Goal: Browse casually

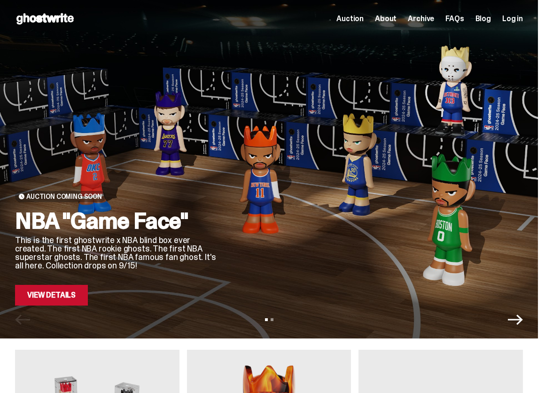
click at [413, 112] on div at bounding box center [379, 198] width 288 height 216
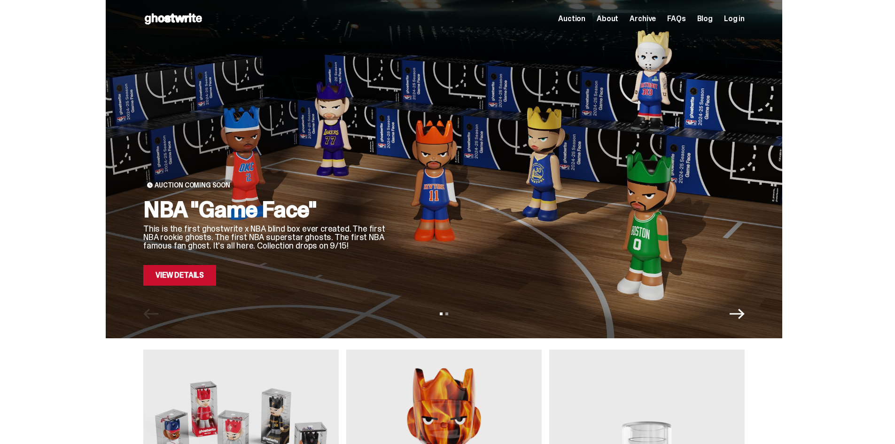
click at [169, 280] on link "View Details" at bounding box center [179, 275] width 73 height 21
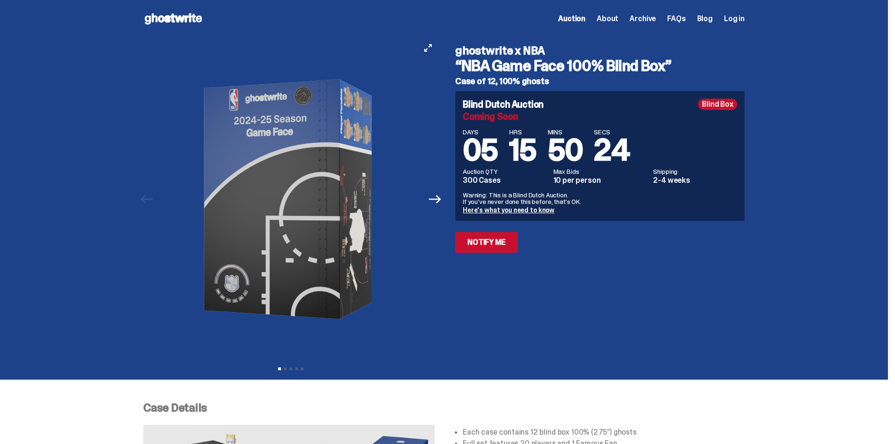
click at [338, 168] on img at bounding box center [291, 199] width 258 height 323
drag, startPoint x: 581, startPoint y: 285, endPoint x: 644, endPoint y: 79, distance: 215.8
click at [545, 21] on span "About" at bounding box center [608, 19] width 22 height 8
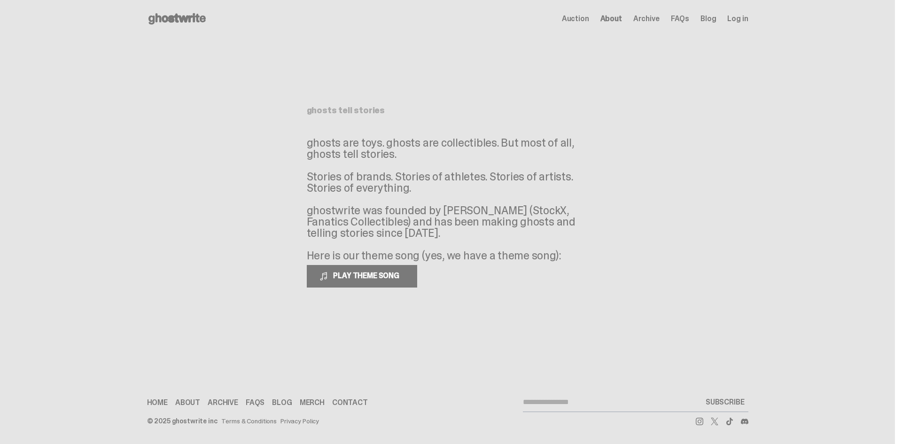
click at [545, 18] on span "Auction" at bounding box center [575, 19] width 27 height 8
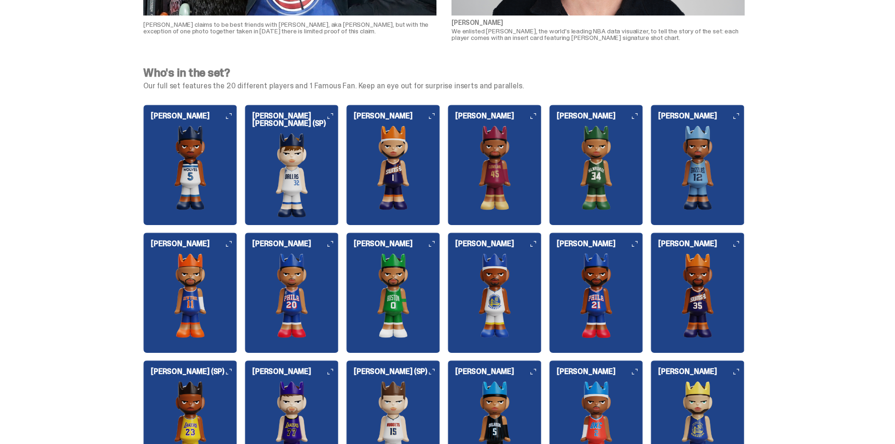
drag, startPoint x: 672, startPoint y: 250, endPoint x: 638, endPoint y: 93, distance: 161.1
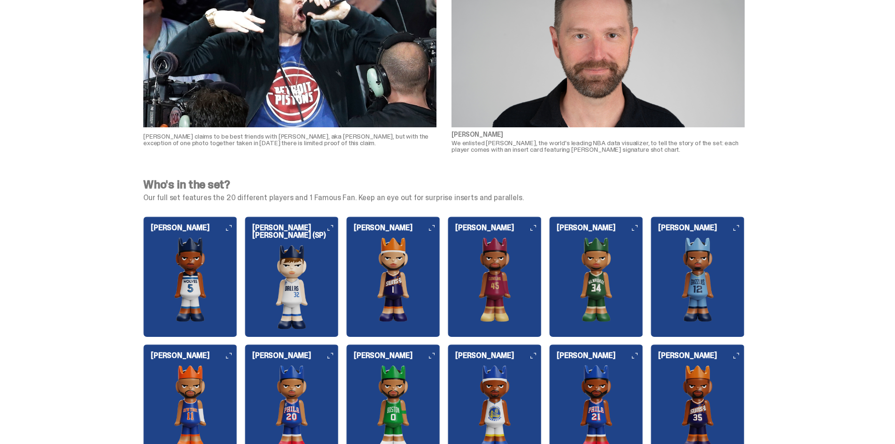
click at [502, 296] on img at bounding box center [495, 279] width 94 height 85
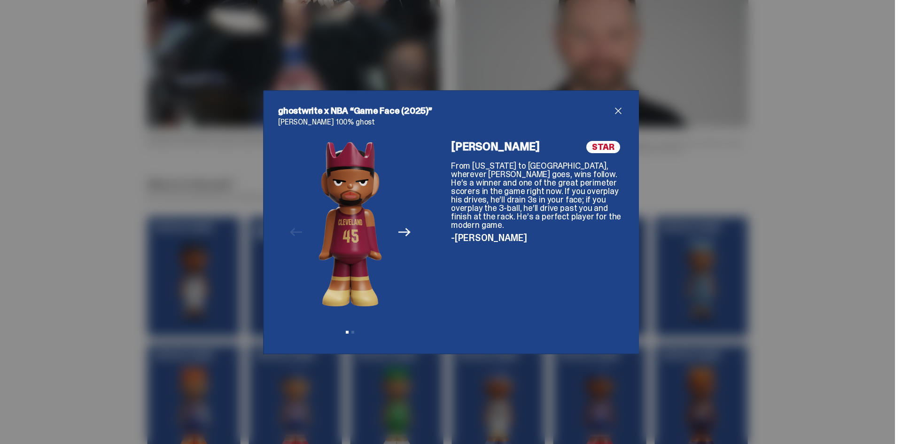
click at [545, 225] on div "ghostwrite x NBA “Game Face (2025)” [PERSON_NAME] 100% ghost Previous Next View…" at bounding box center [451, 222] width 902 height 444
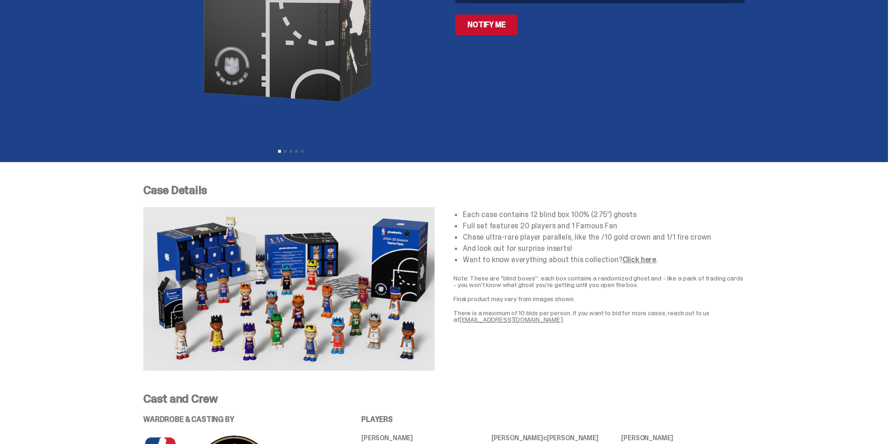
scroll to position [0, 0]
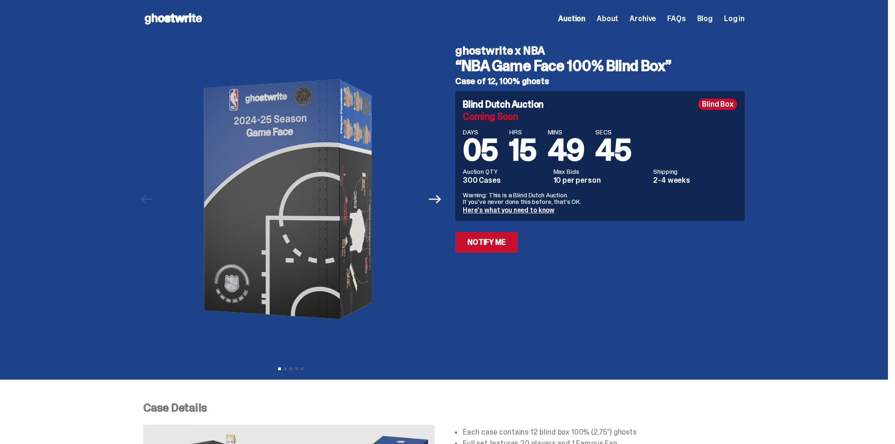
drag, startPoint x: 753, startPoint y: 71, endPoint x: 666, endPoint y: 1, distance: 111.3
click at [545, 21] on span "Auction" at bounding box center [571, 19] width 27 height 8
click at [545, 18] on span "Archive" at bounding box center [643, 19] width 26 height 8
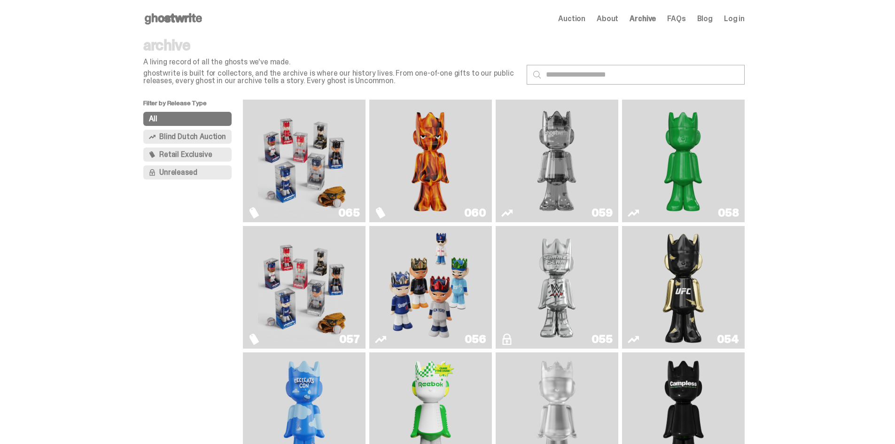
click at [545, 188] on img "Schrödinger's ghost: Sunday Green" at bounding box center [683, 160] width 92 height 115
click at [459, 117] on img "Always On Fire" at bounding box center [430, 160] width 92 height 115
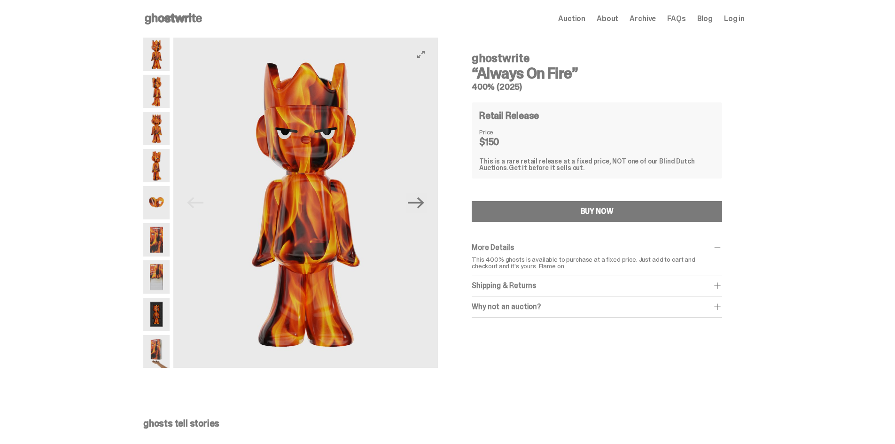
click at [422, 213] on button "Next" at bounding box center [416, 203] width 21 height 21
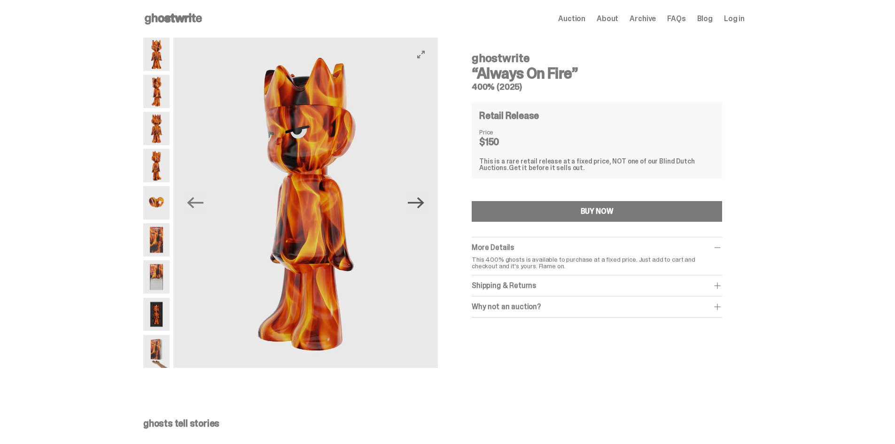
click at [424, 209] on icon "Next" at bounding box center [416, 203] width 16 height 16
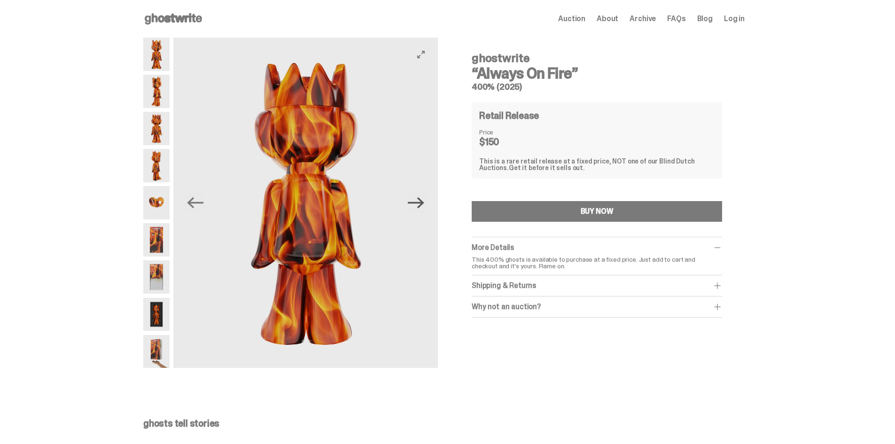
click at [424, 209] on icon "Next" at bounding box center [416, 203] width 16 height 16
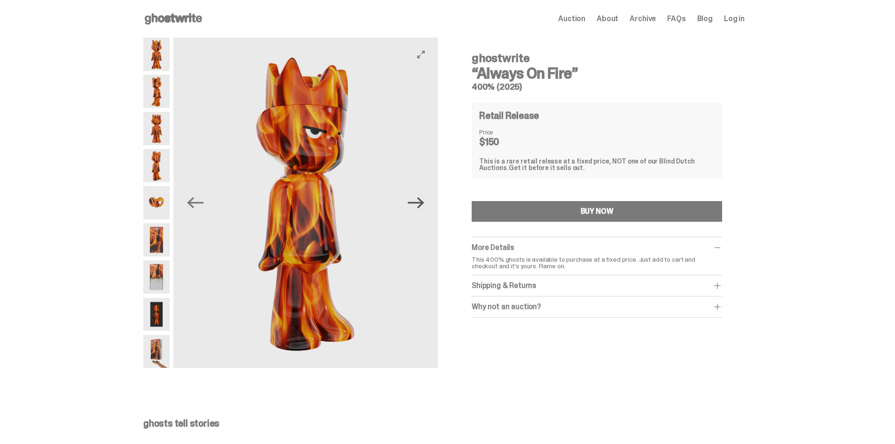
click at [424, 207] on icon "Next" at bounding box center [416, 203] width 16 height 16
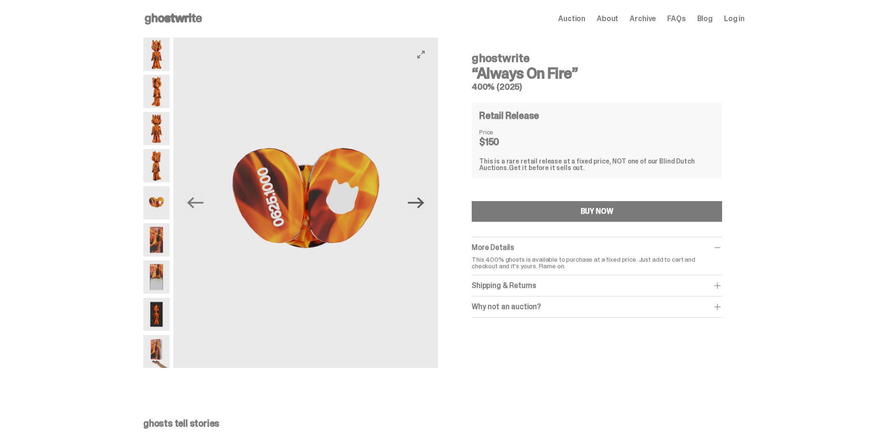
click at [424, 204] on icon "Next" at bounding box center [416, 203] width 16 height 16
